Goal: Information Seeking & Learning: Find specific fact

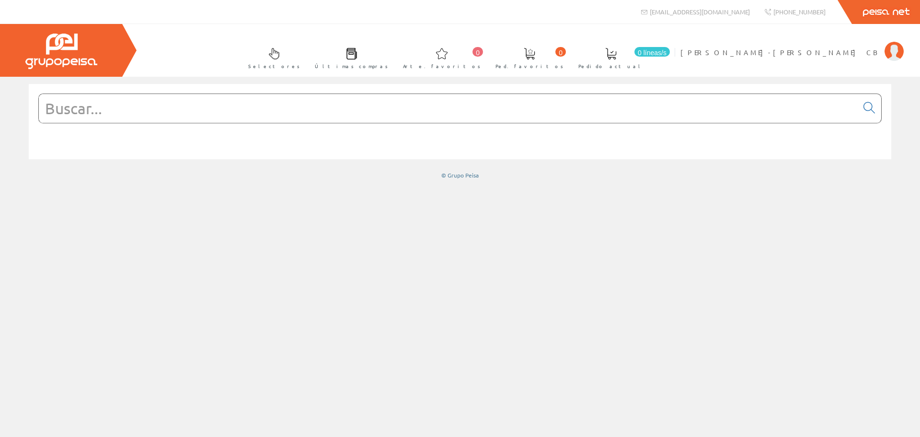
click at [152, 101] on input "text" at bounding box center [448, 108] width 819 height 29
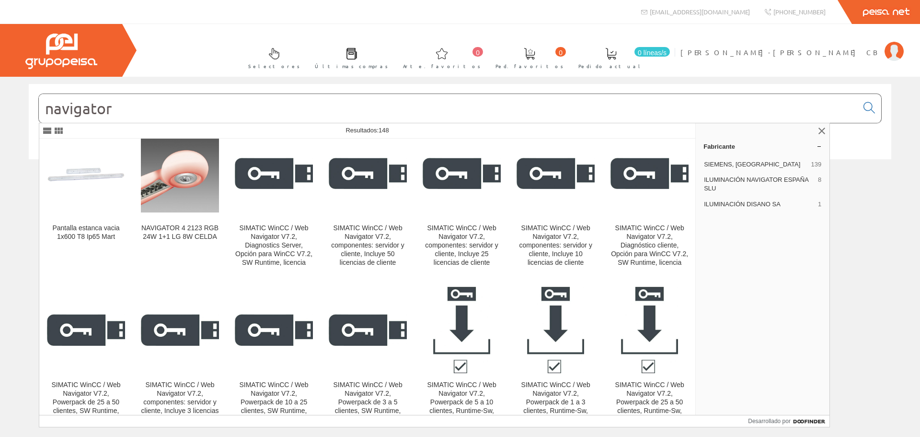
scroll to position [240, 0]
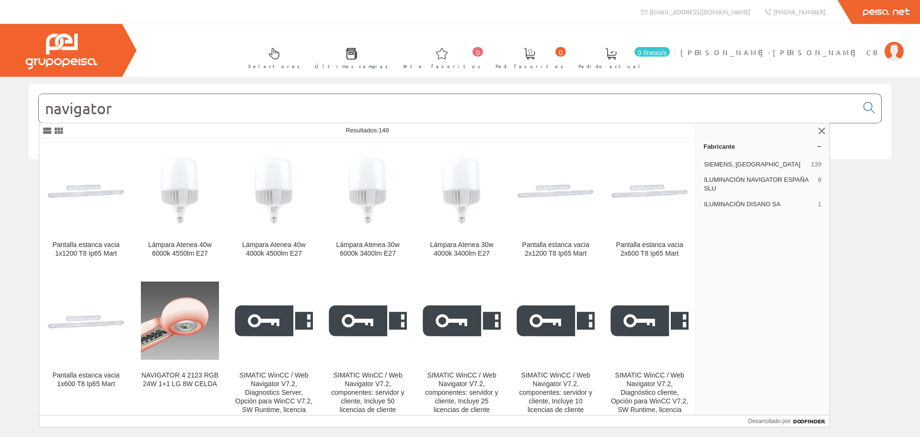
drag, startPoint x: 114, startPoint y: 109, endPoint x: 0, endPoint y: 115, distance: 114.2
click at [0, 115] on div "navigator © Grupo Peisa" at bounding box center [460, 131] width 920 height 95
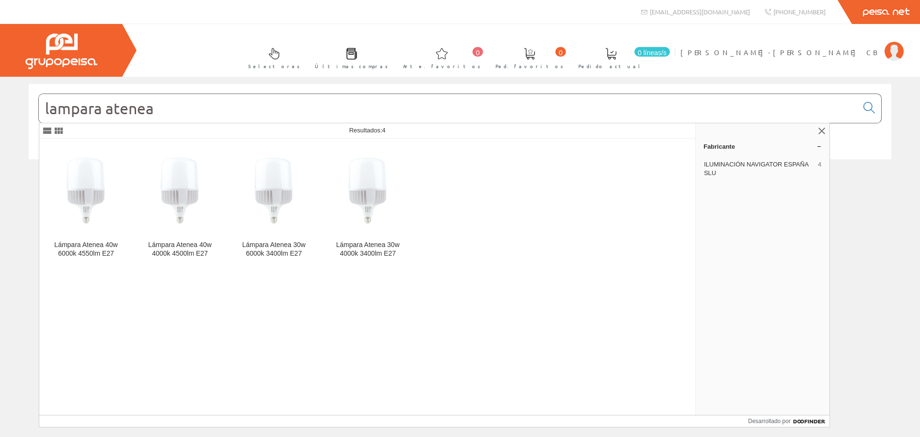
click at [174, 110] on input "lampara atenea" at bounding box center [448, 108] width 819 height 29
drag, startPoint x: 170, startPoint y: 110, endPoint x: 149, endPoint y: 111, distance: 21.6
click at [158, 111] on input "lampara atenea" at bounding box center [448, 108] width 819 height 29
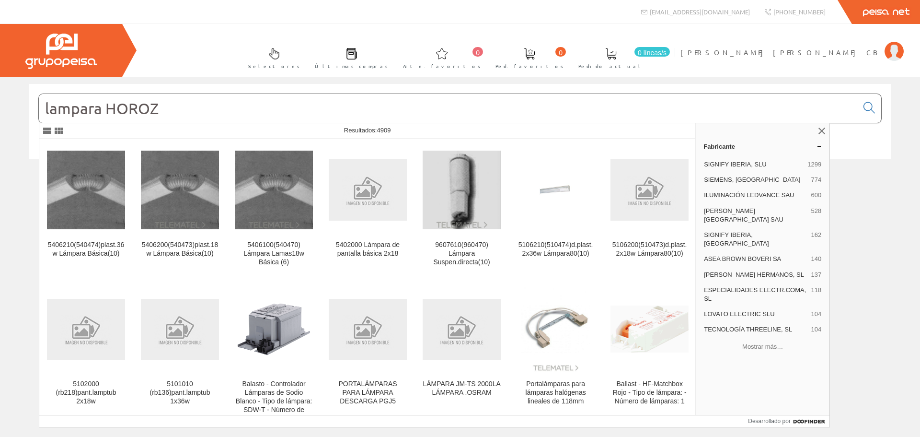
type input "lampara HOROZ"
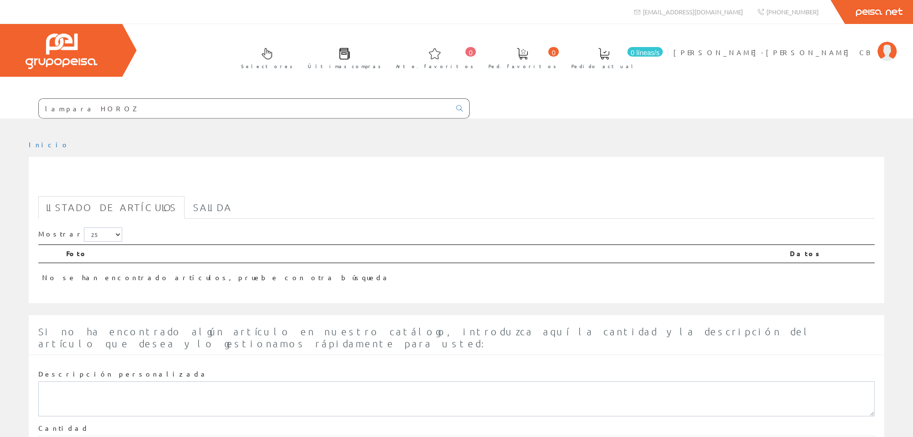
drag, startPoint x: 71, startPoint y: 108, endPoint x: 426, endPoint y: 174, distance: 360.9
click at [254, 119] on div "lampara HOROZ 0 0" at bounding box center [456, 260] width 913 height 520
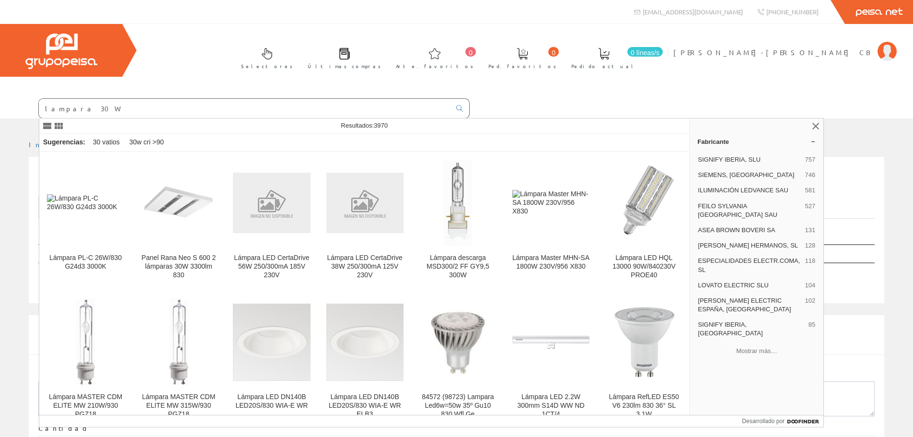
type input "lampara 30W"
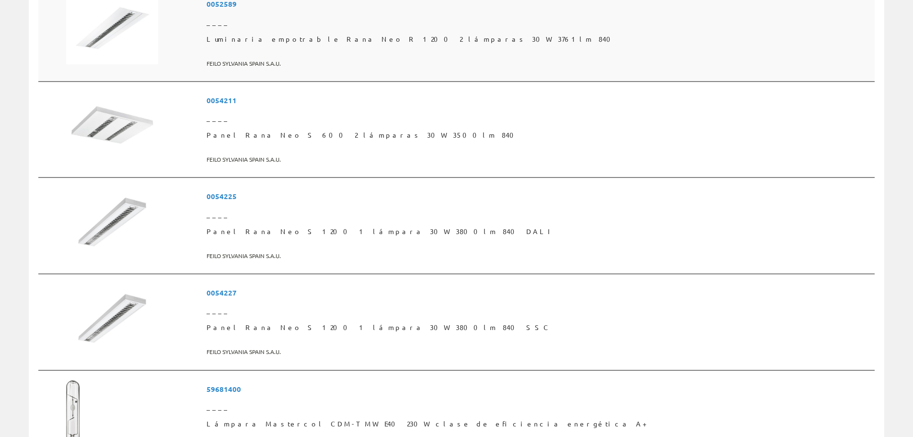
scroll to position [1342, 0]
